Goal: Find specific page/section: Find specific page/section

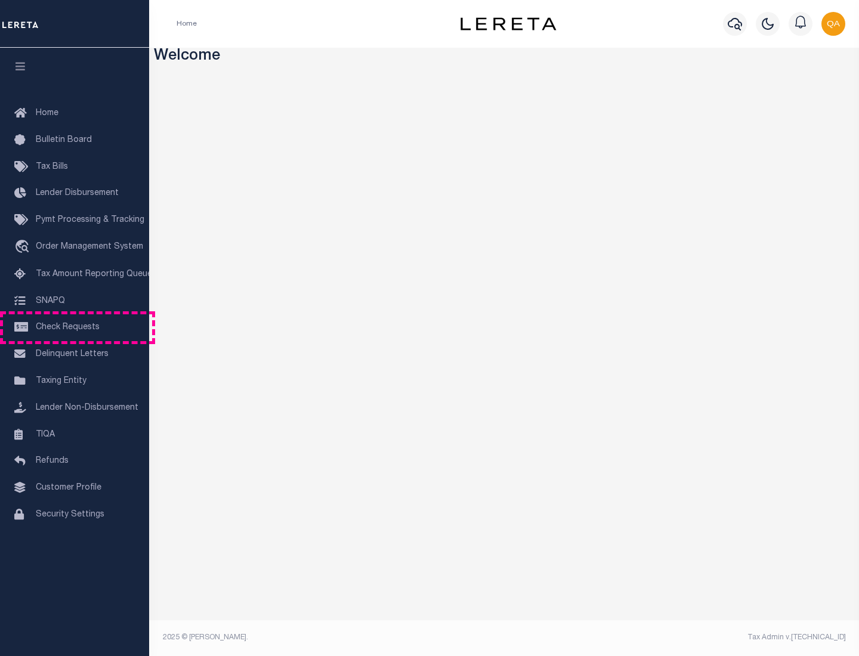
click at [75, 327] on span "Check Requests" at bounding box center [68, 327] width 64 height 8
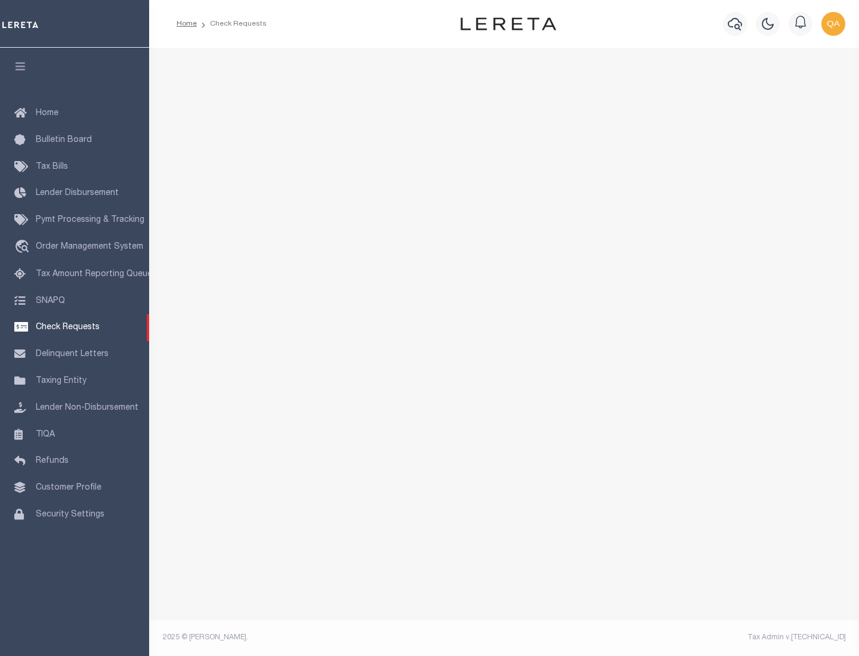
select select "50"
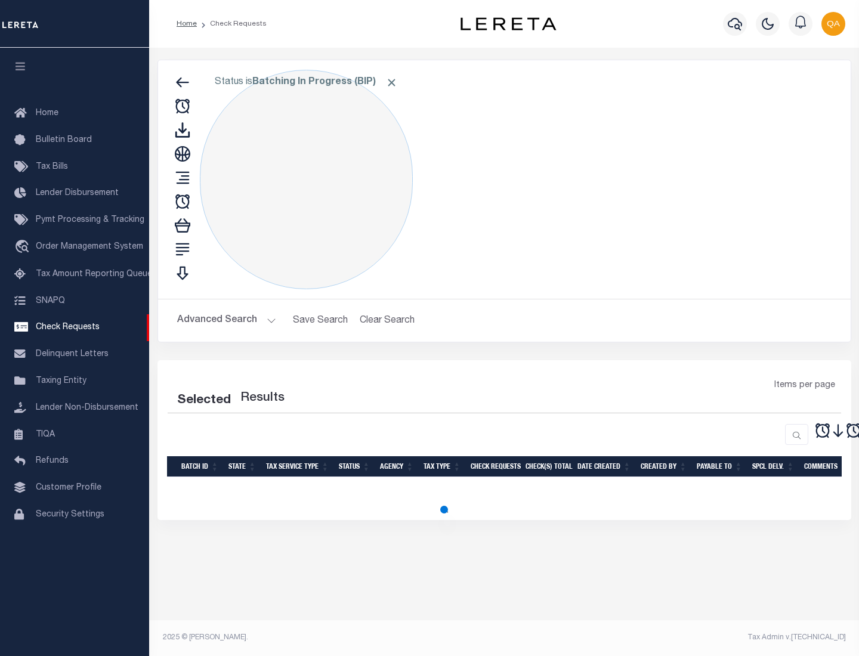
select select "50"
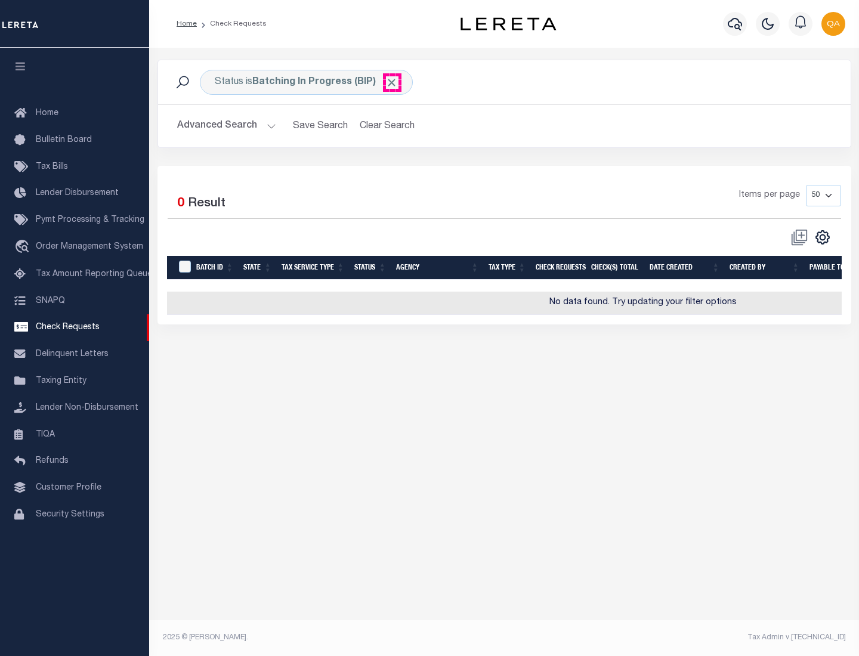
click at [392, 82] on span "Click to Remove" at bounding box center [391, 82] width 13 height 13
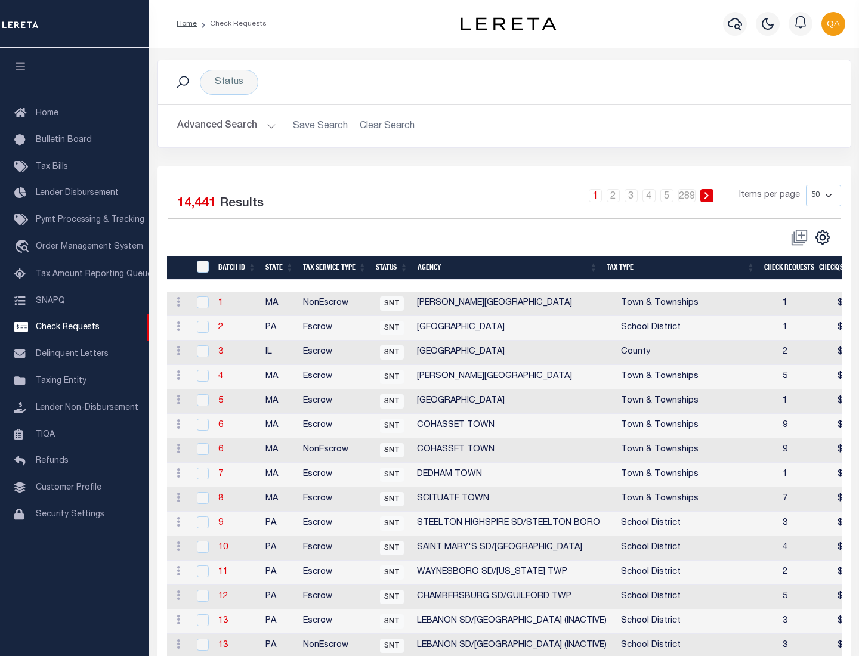
scroll to position [575, 0]
